Goal: Transaction & Acquisition: Purchase product/service

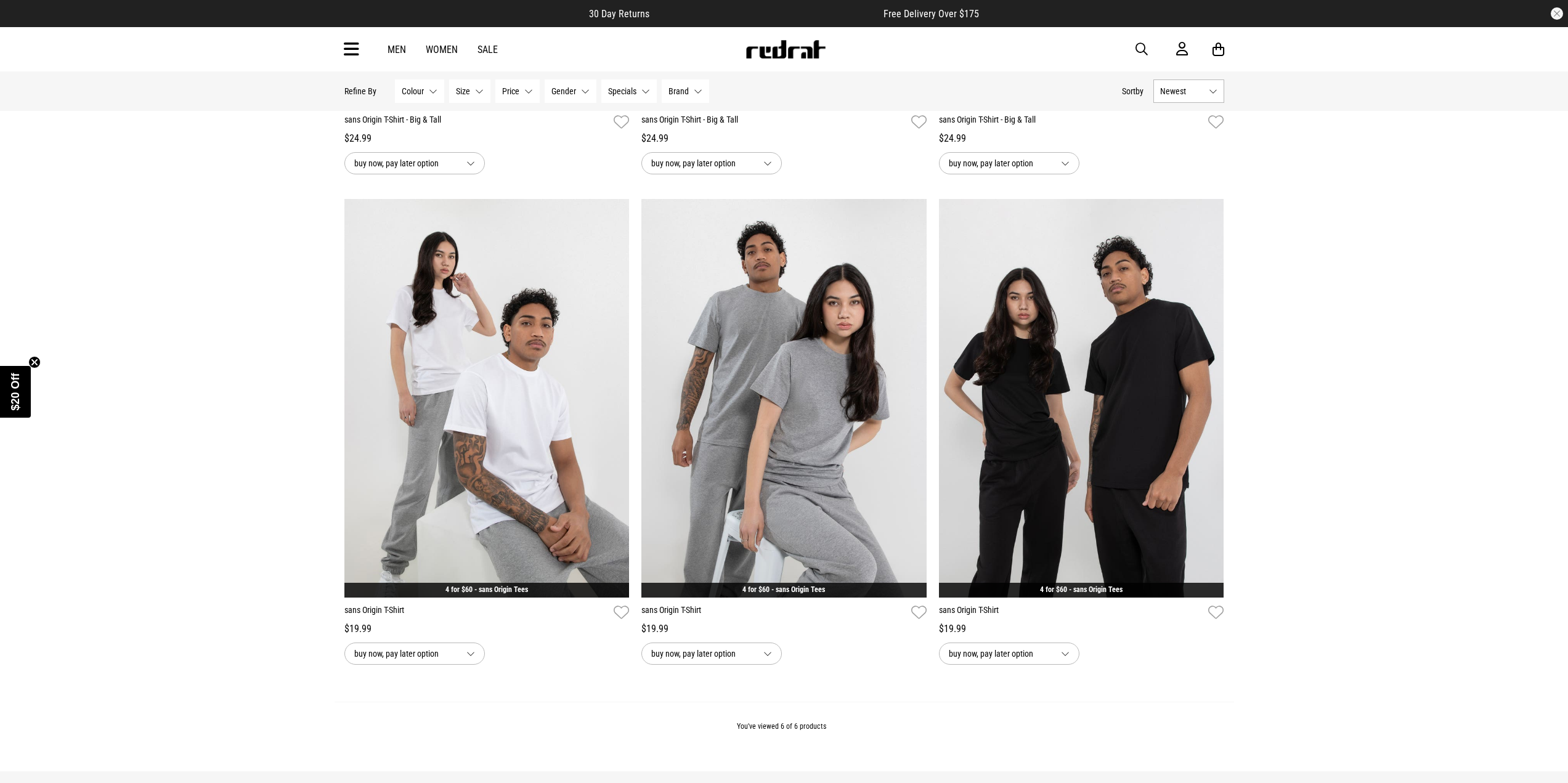
scroll to position [493, 0]
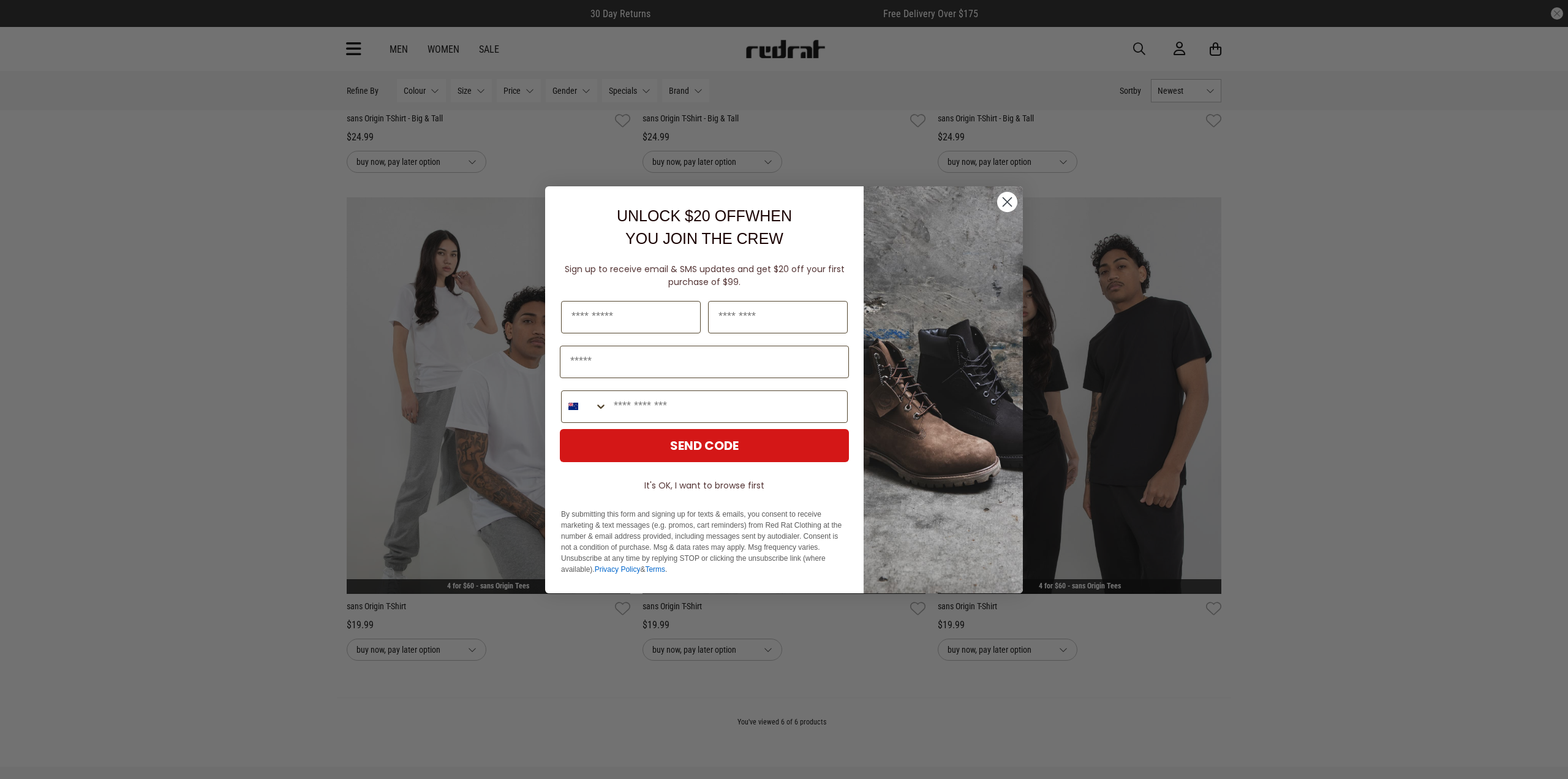
click at [1013, 202] on circle "Close dialog" at bounding box center [1007, 201] width 20 height 20
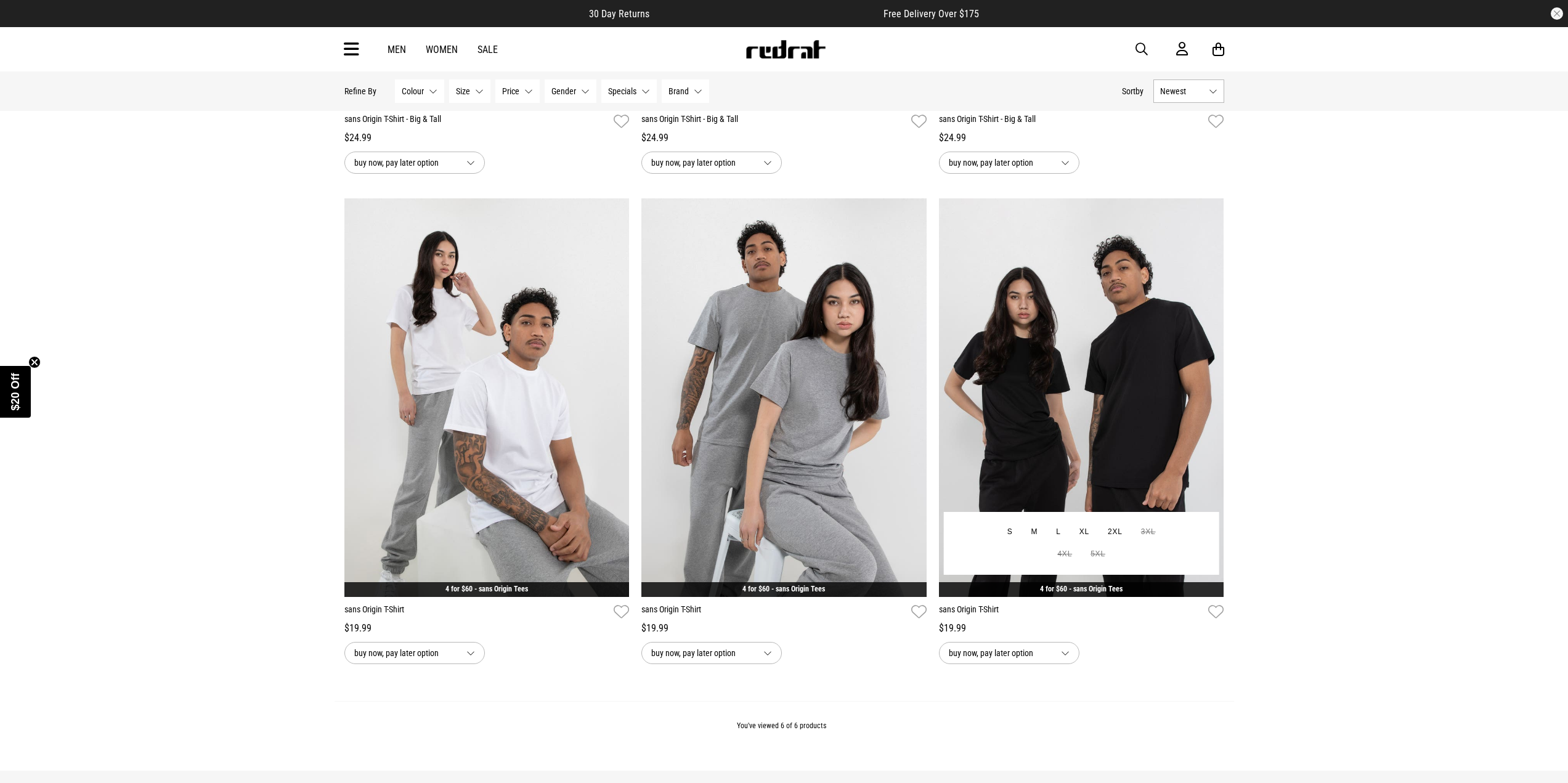
click at [1055, 333] on img at bounding box center [1081, 398] width 286 height 399
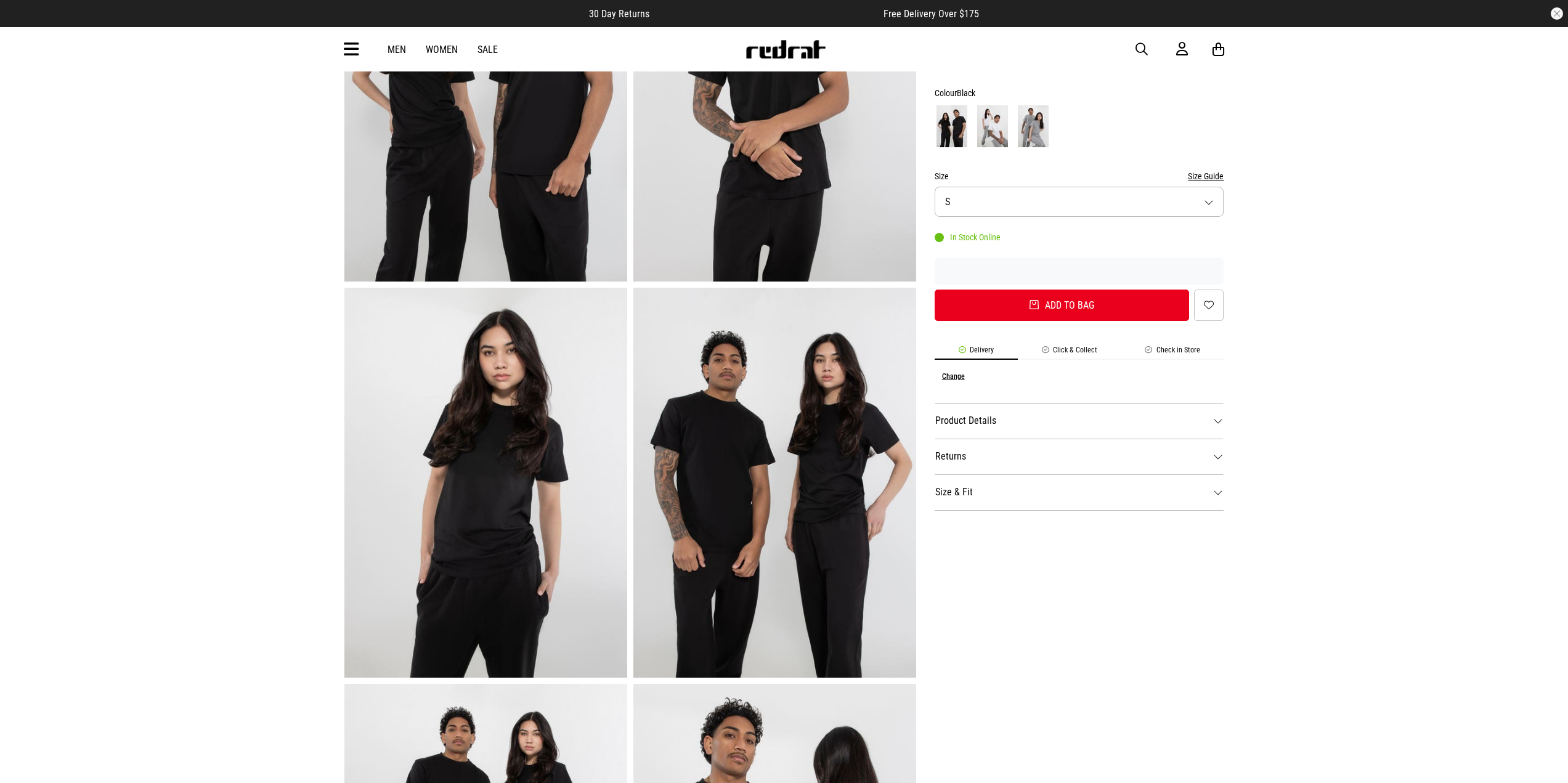
scroll to position [246, 0]
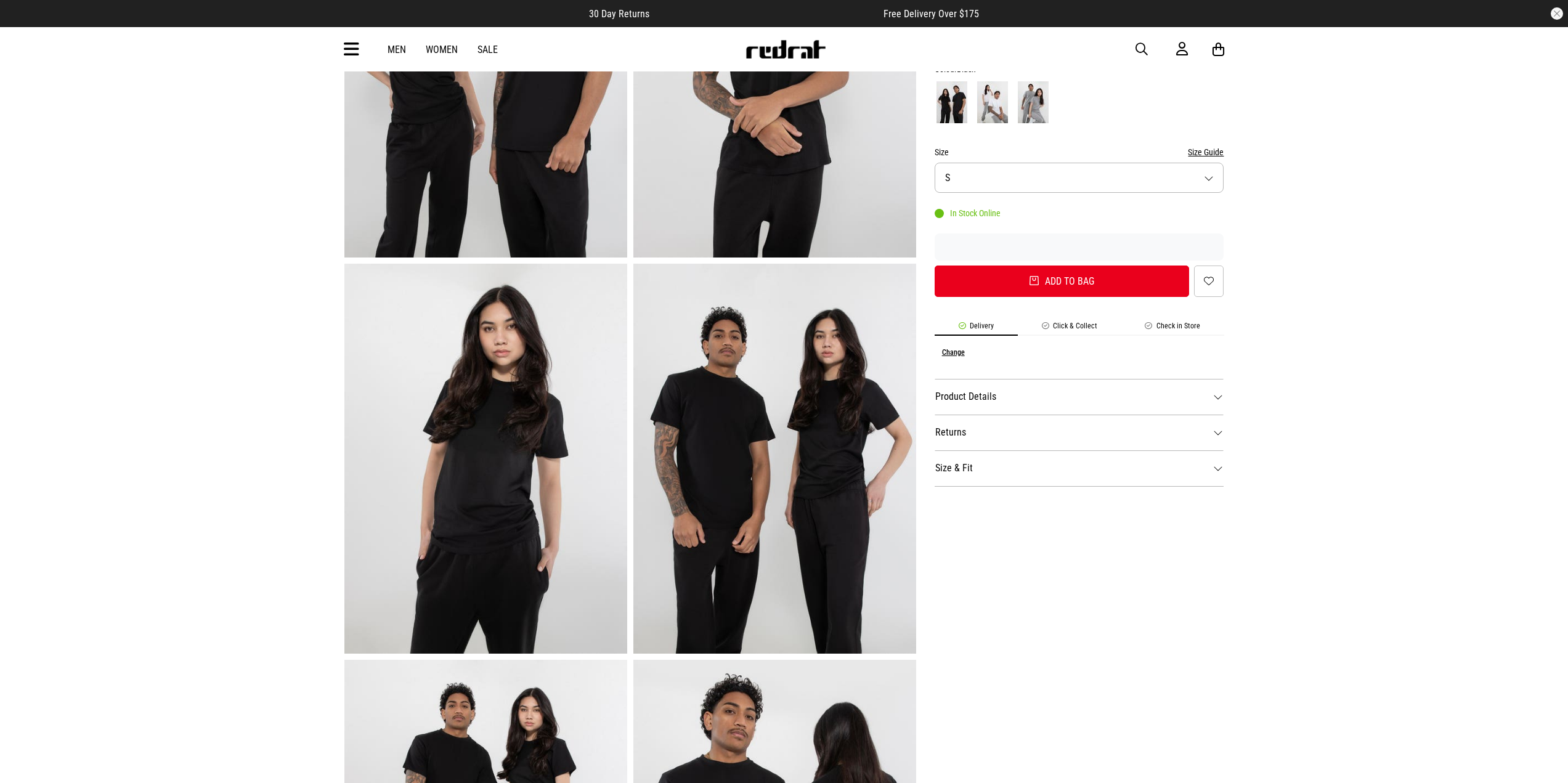
click at [751, 428] on img at bounding box center [774, 459] width 282 height 390
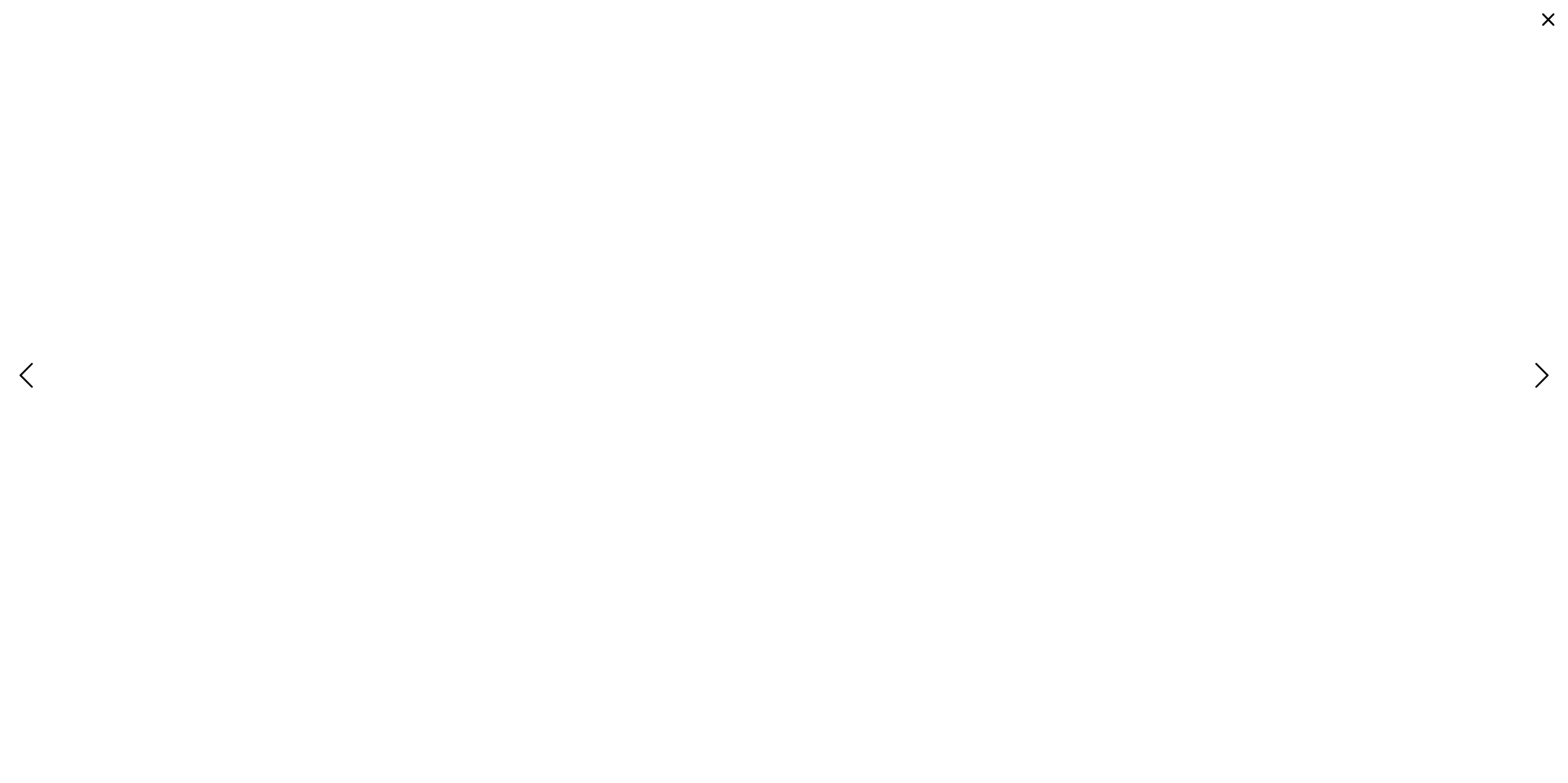
scroll to position [0, 0]
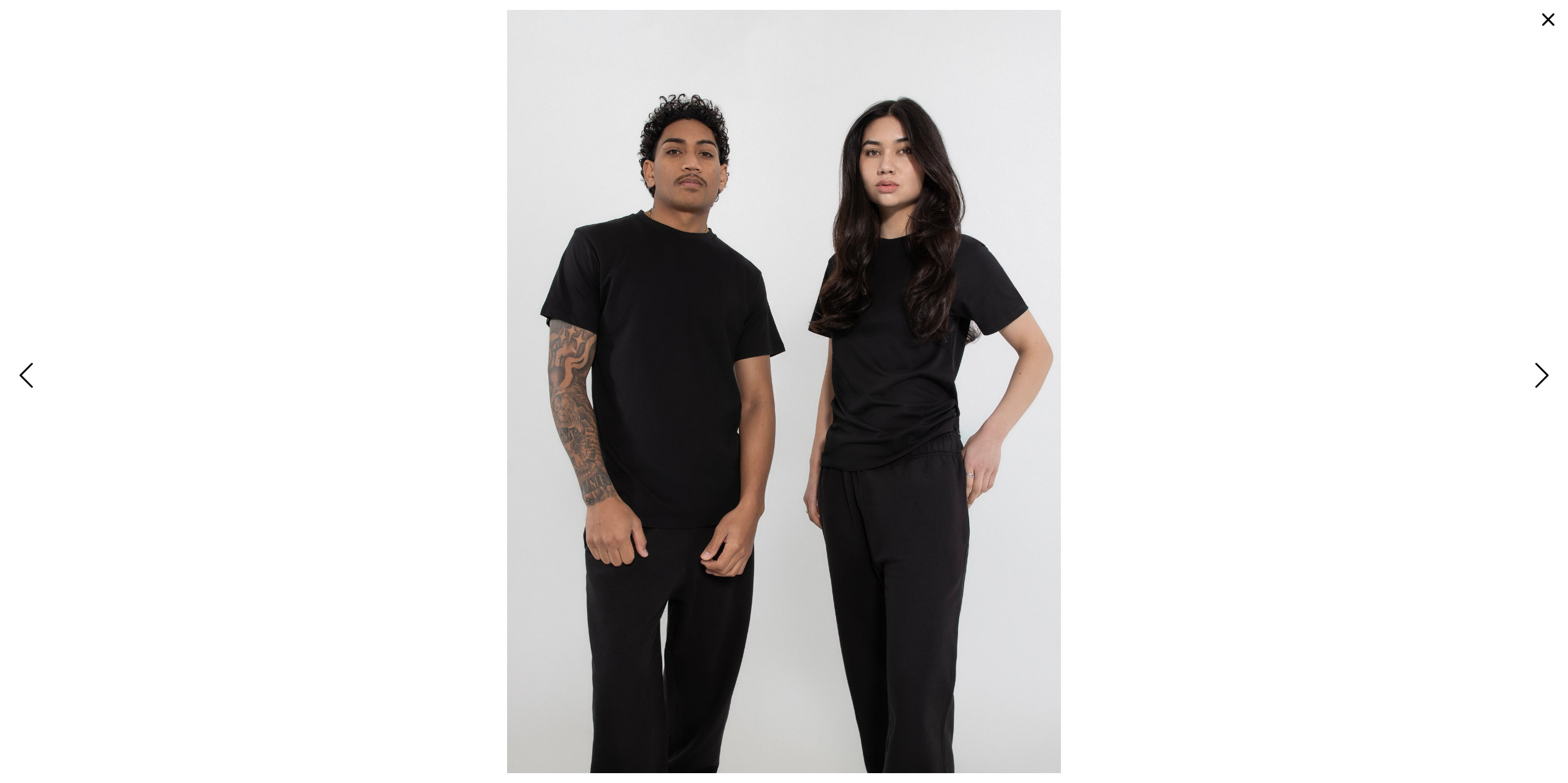
click at [351, 379] on span at bounding box center [784, 392] width 1548 height 763
